Goal: Task Accomplishment & Management: Complete application form

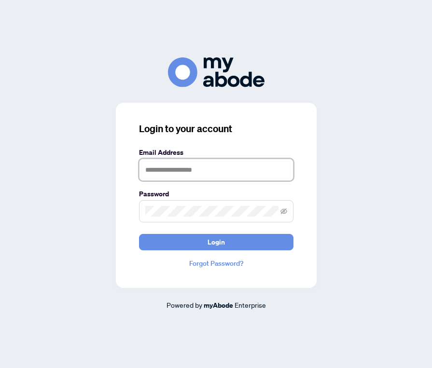
type input "**********"
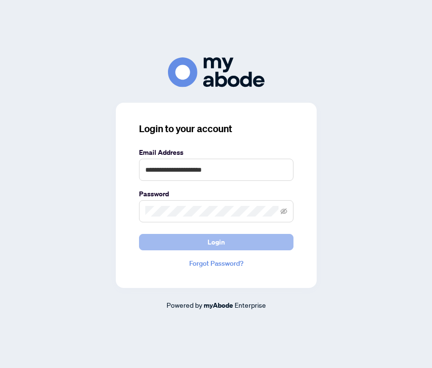
click at [205, 240] on button "Login" at bounding box center [216, 242] width 154 height 16
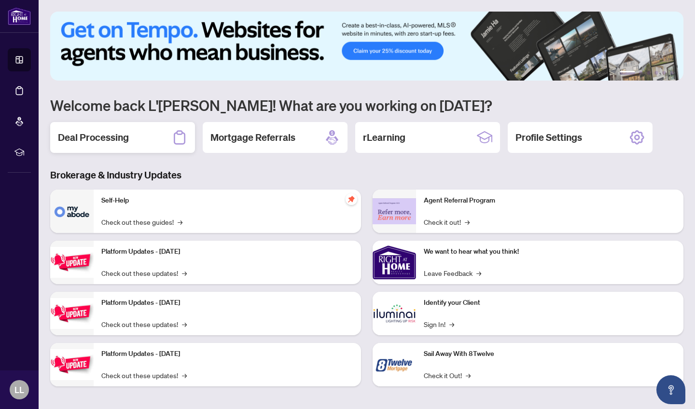
click at [114, 141] on h2 "Deal Processing" at bounding box center [93, 138] width 71 height 14
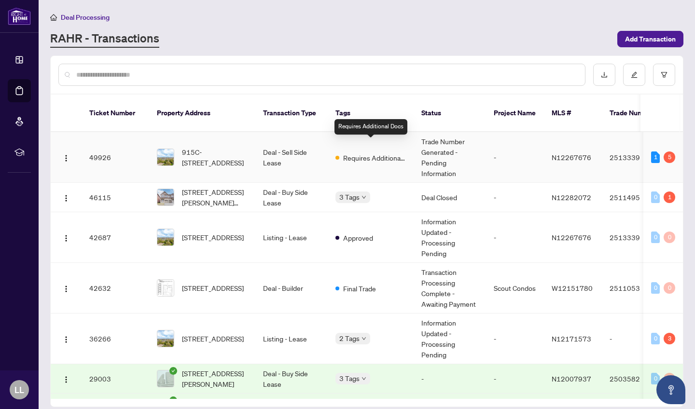
click at [356, 153] on span "Requires Additional Docs" at bounding box center [374, 158] width 63 height 11
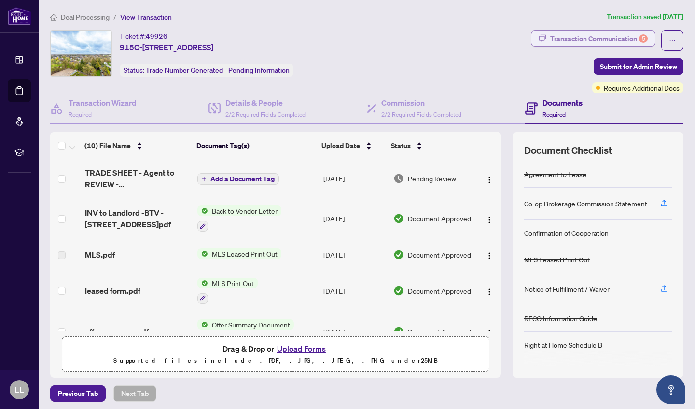
click at [431, 40] on div "Transaction Communication 5" at bounding box center [598, 38] width 97 height 15
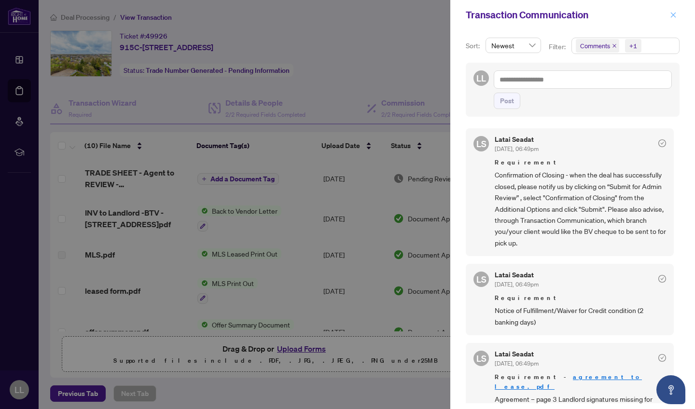
click at [431, 16] on icon "close" at bounding box center [673, 15] width 7 height 7
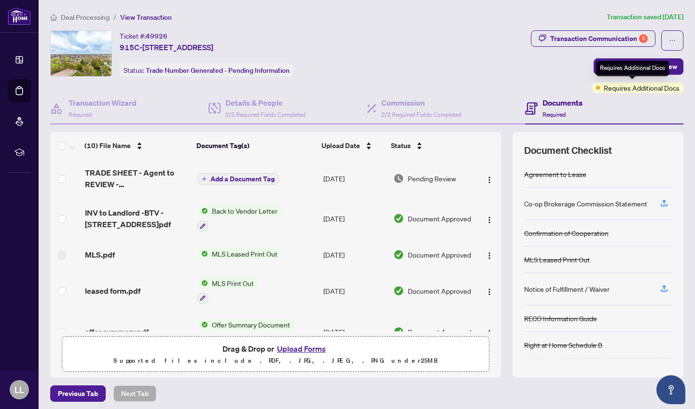
click at [431, 88] on span "Requires Additional Docs" at bounding box center [642, 88] width 76 height 11
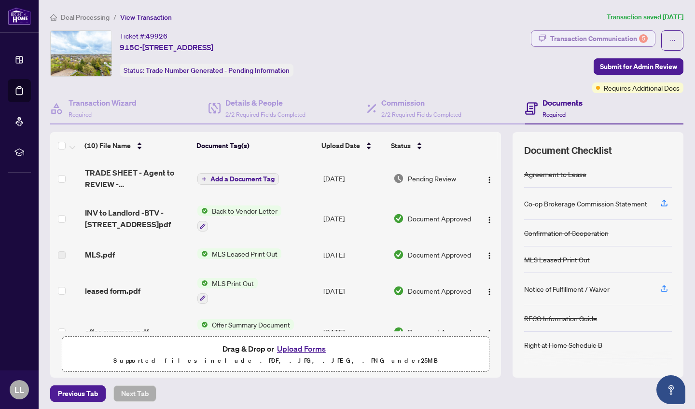
click at [431, 39] on div "Transaction Communication 5" at bounding box center [598, 38] width 97 height 15
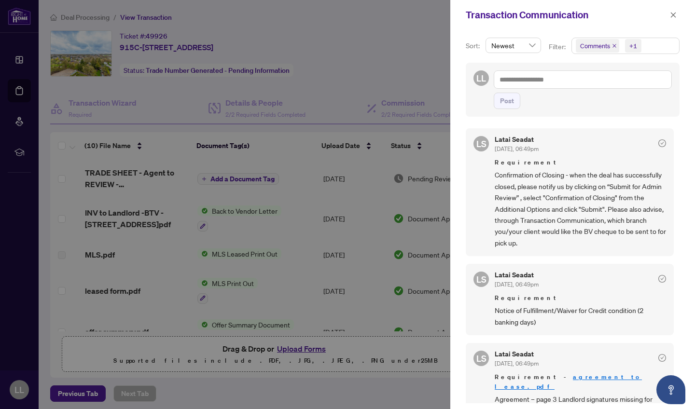
click at [431, 38] on div at bounding box center [347, 204] width 695 height 409
click at [431, 12] on icon "close" at bounding box center [673, 15] width 7 height 7
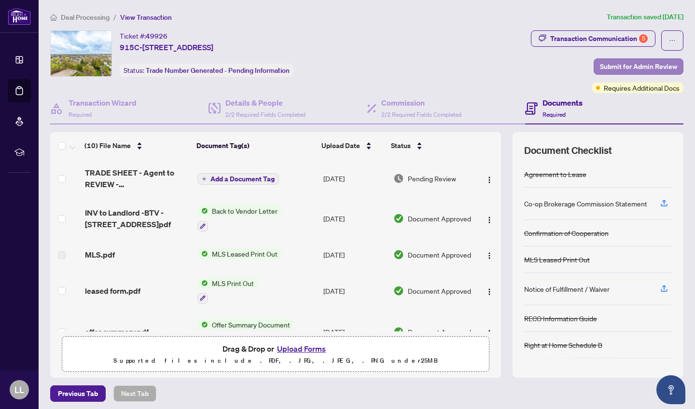
click at [431, 64] on span "Submit for Admin Review" at bounding box center [638, 66] width 77 height 15
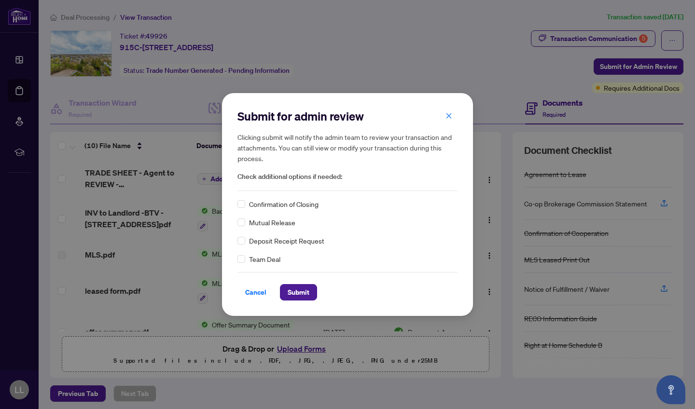
click at [323, 208] on div "Confirmation of Closing" at bounding box center [347, 204] width 220 height 11
click at [306, 205] on span "Confirmation of Closing" at bounding box center [283, 204] width 69 height 11
click at [243, 206] on span at bounding box center [241, 204] width 8 height 8
click at [301, 298] on span "Submit" at bounding box center [299, 292] width 22 height 15
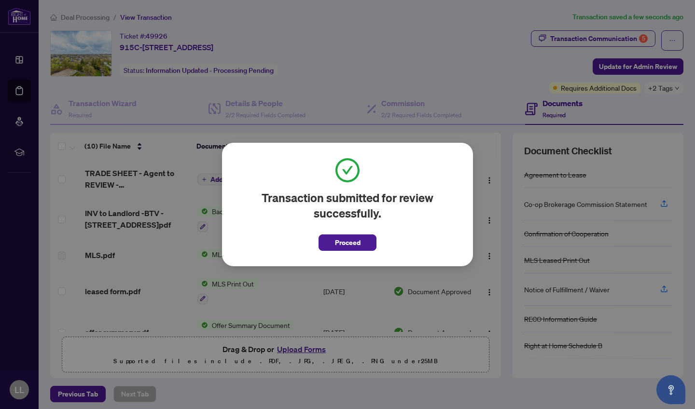
click at [338, 254] on div "Transaction submitted for review successfully. Proceed Cancel OK" at bounding box center [347, 205] width 251 height 124
click at [340, 250] on span "Proceed" at bounding box center [348, 242] width 26 height 15
